Goal: Information Seeking & Learning: Learn about a topic

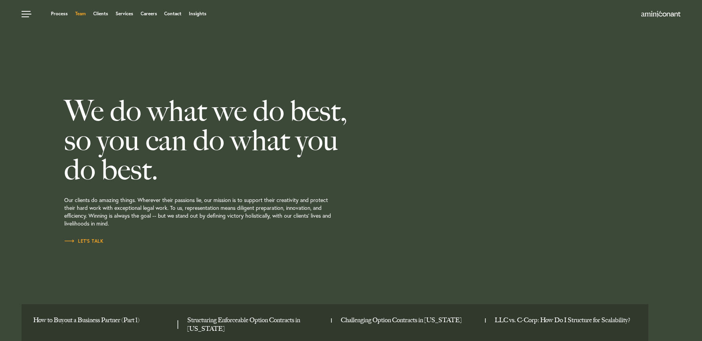
click at [83, 13] on link "Team" at bounding box center [80, 13] width 11 height 5
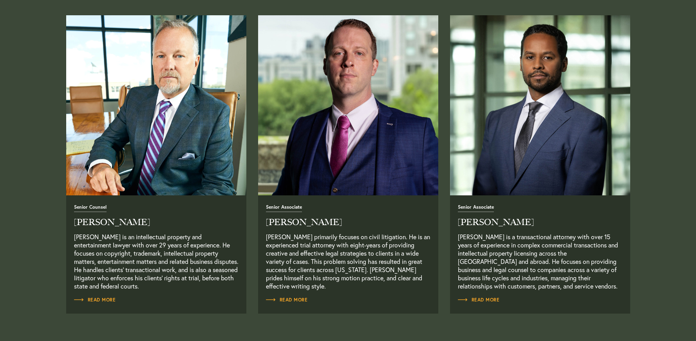
scroll to position [666, 0]
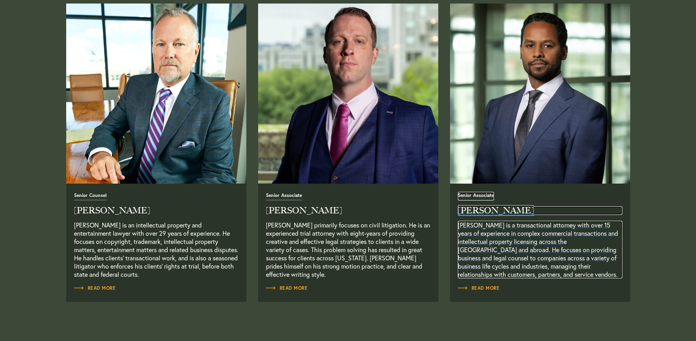
click at [483, 214] on h2 "Joel Teklu" at bounding box center [540, 211] width 165 height 9
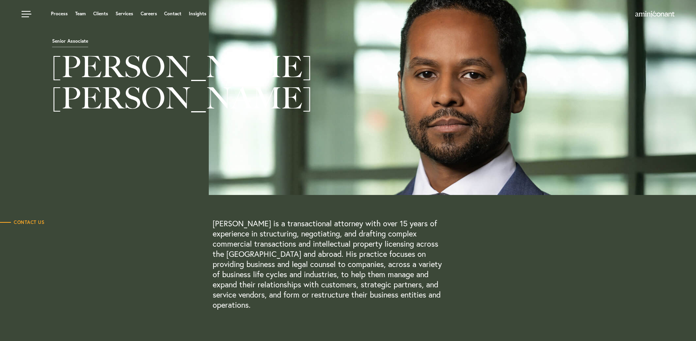
scroll to position [39, 0]
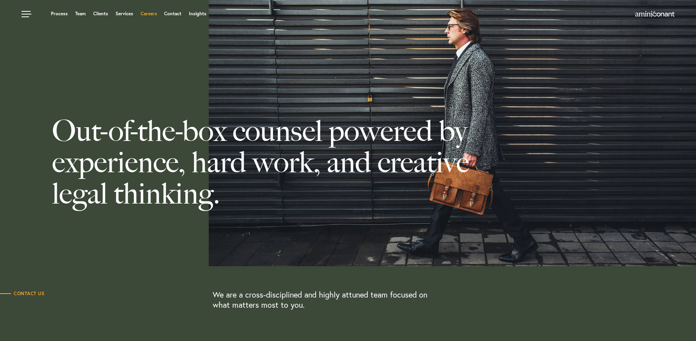
click at [154, 16] on link "Careers" at bounding box center [149, 13] width 16 height 5
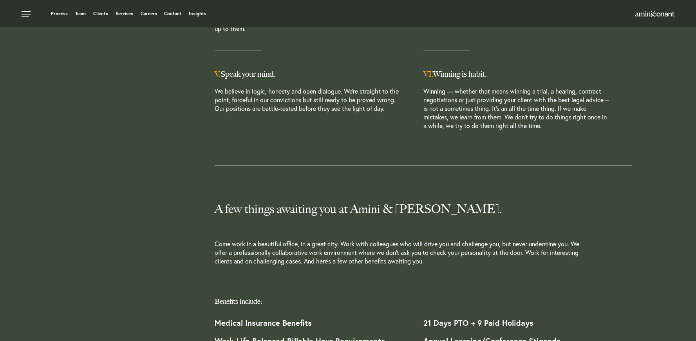
scroll to position [410, 0]
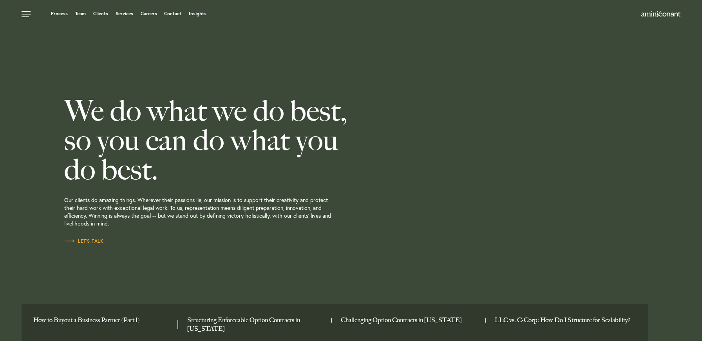
click at [332, 268] on div "We do what we do best, so you can do what you do best. Our clients do amazing t…" at bounding box center [233, 170] width 339 height 341
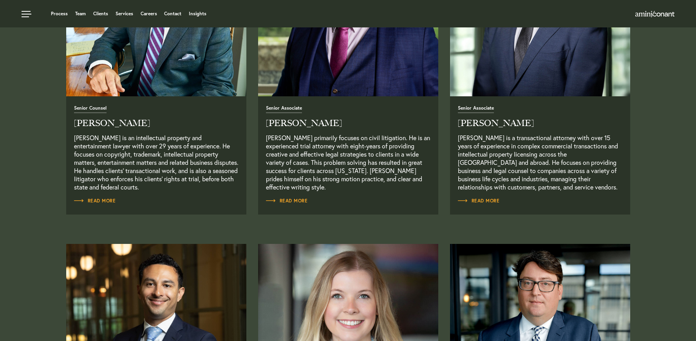
scroll to position [745, 0]
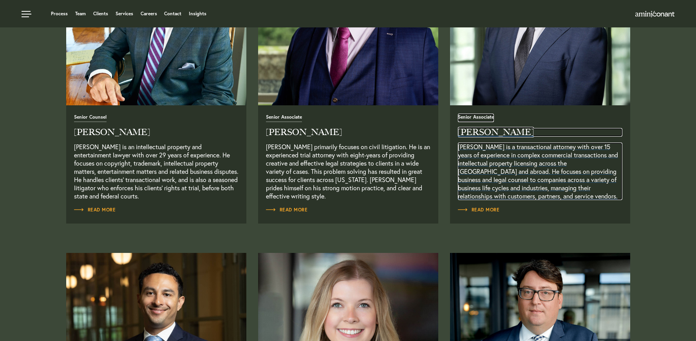
click at [493, 180] on p "Joel Teklu is a transactional attorney with over 15 years of experience in comp…" at bounding box center [540, 172] width 165 height 58
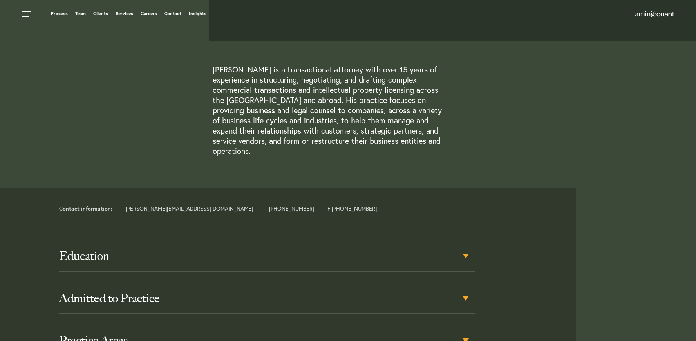
scroll to position [196, 0]
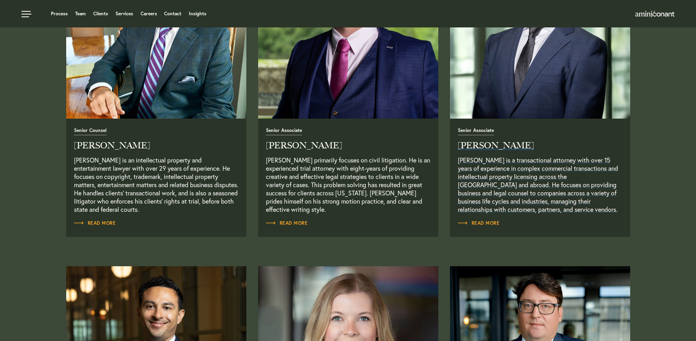
scroll to position [729, 0]
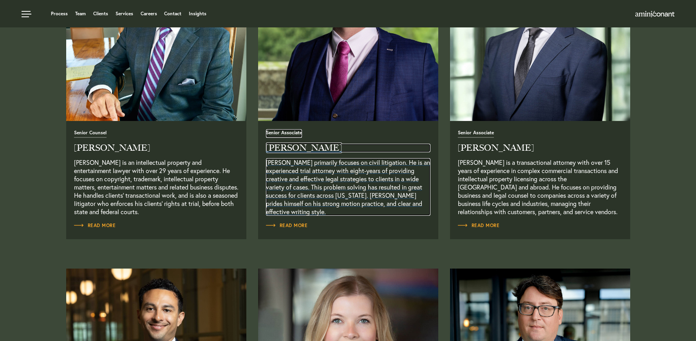
click at [413, 160] on p "[PERSON_NAME] primarily focuses on civil litigation. He is an experienced trial…" at bounding box center [348, 187] width 165 height 58
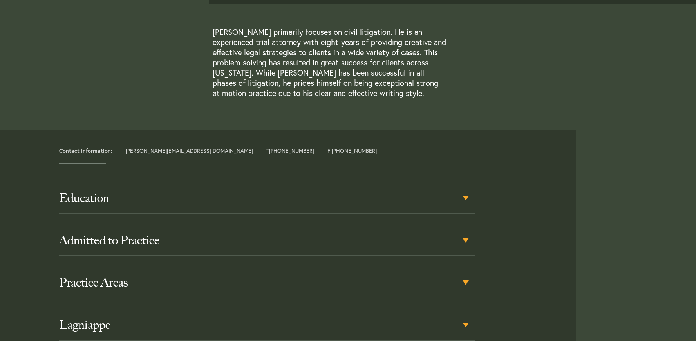
scroll to position [235, 0]
